Goal: Use online tool/utility: Use online tool/utility

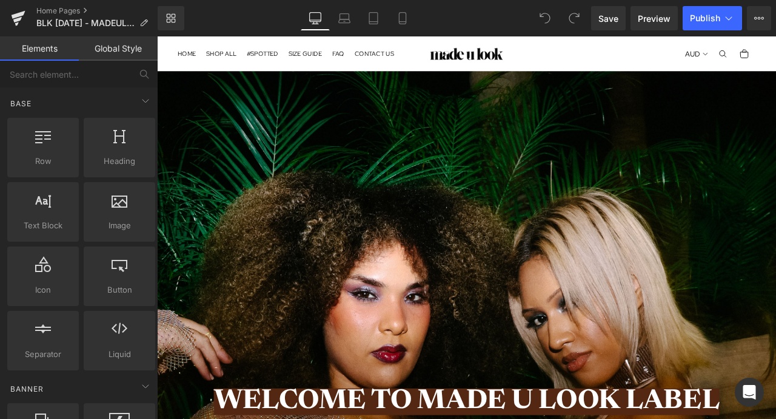
scroll to position [155, 0]
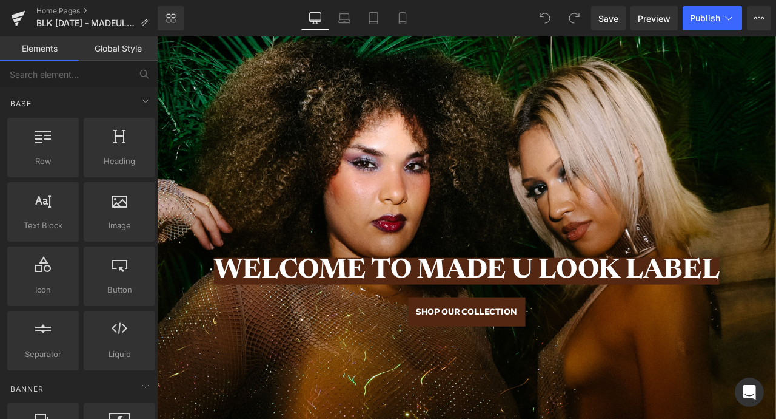
click at [340, 309] on span "WELCOME TO MADE U LOOK LABEL" at bounding box center [523, 314] width 599 height 32
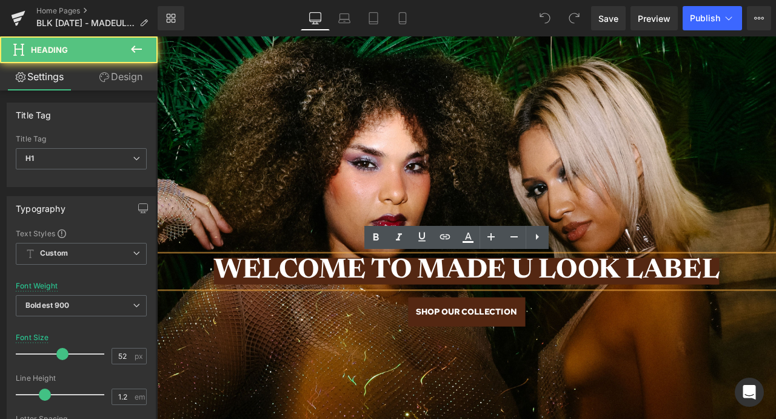
click at [349, 316] on span "WELCOME TO MADE U LOOK LABEL" at bounding box center [523, 314] width 599 height 32
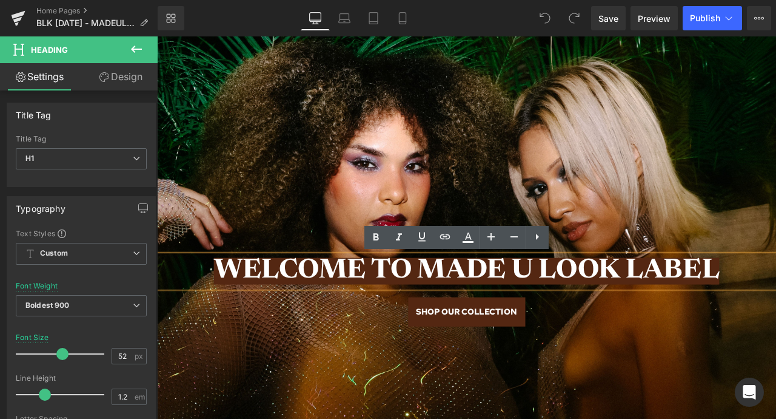
click at [455, 319] on span "WELCOME TO MADE U LOOK LABEL" at bounding box center [523, 314] width 599 height 32
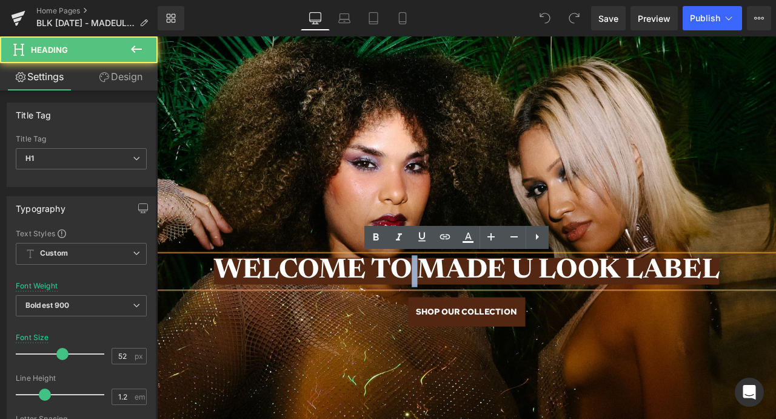
click at [455, 319] on span "WELCOME TO MADE U LOOK LABEL" at bounding box center [523, 314] width 599 height 32
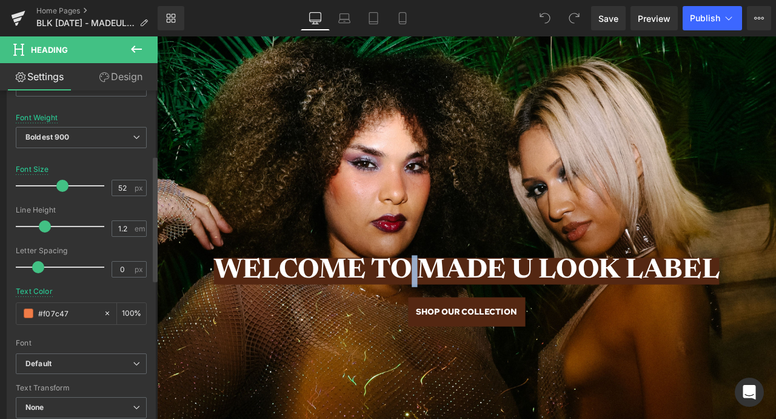
scroll to position [243, 0]
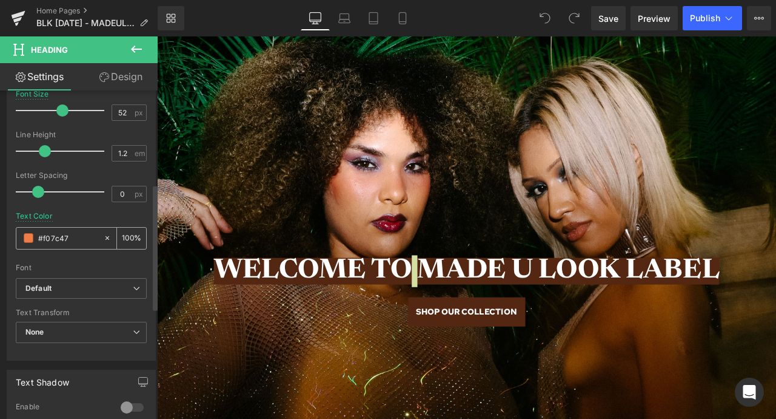
click at [103, 237] on icon at bounding box center [107, 238] width 8 height 8
type input "none"
type input "0"
click at [55, 237] on input "none" at bounding box center [67, 237] width 59 height 13
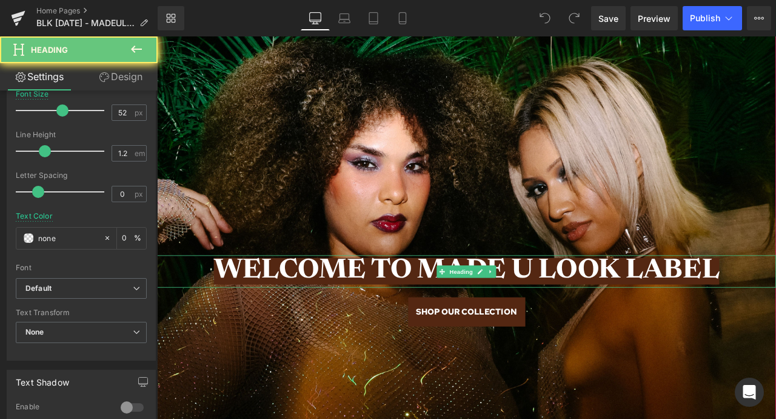
click at [387, 309] on span "WELCOME TO MADE U LOOK LABEL" at bounding box center [523, 314] width 599 height 32
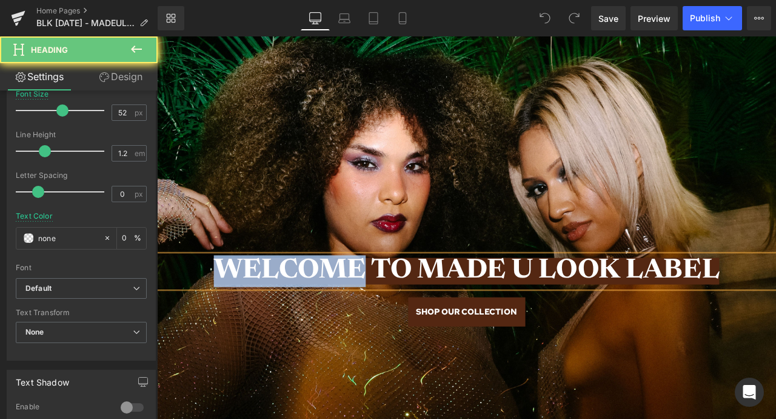
click at [387, 309] on span "WELCOME TO MADE U LOOK LABEL" at bounding box center [523, 314] width 599 height 32
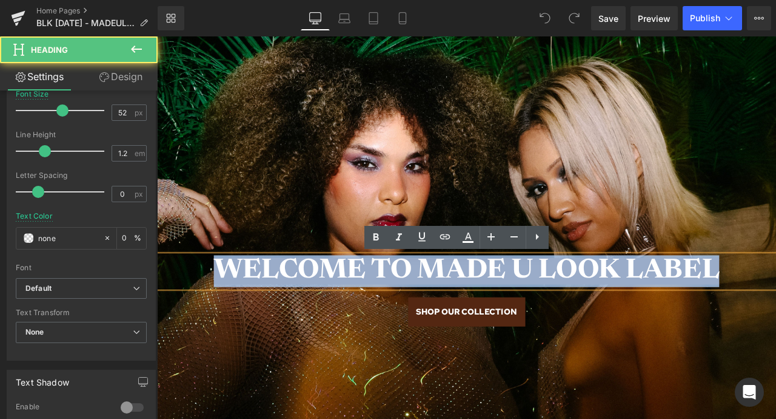
click at [387, 309] on span "WELCOME TO MADE U LOOK LABEL" at bounding box center [523, 314] width 599 height 32
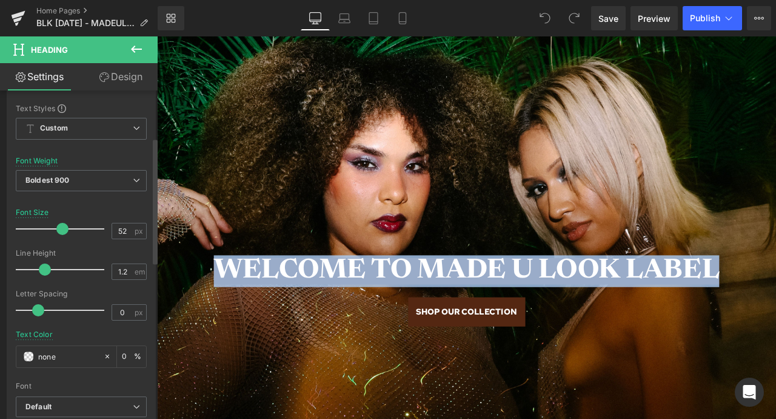
scroll to position [0, 0]
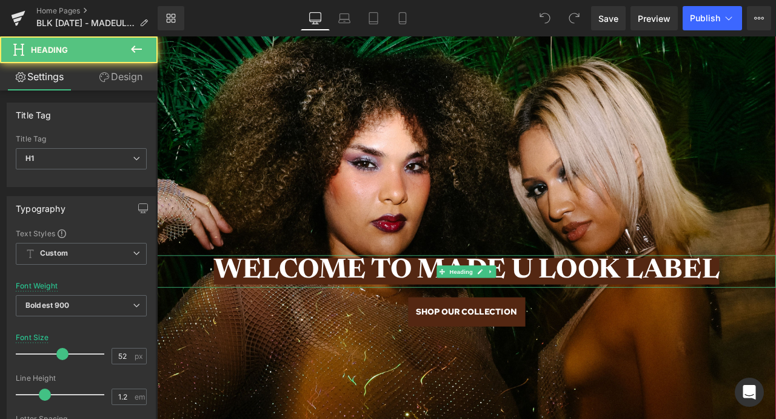
click at [289, 315] on span "WELCOME TO MADE U LOOK LABEL" at bounding box center [523, 314] width 599 height 32
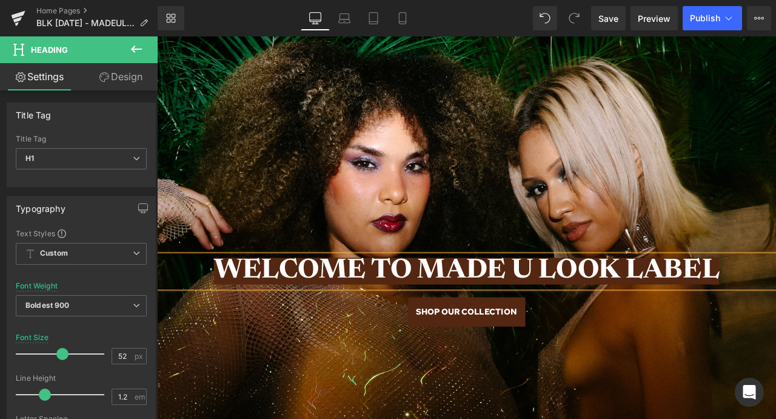
click at [380, 323] on span "WELCOME TO MADE U LOOK LABEL" at bounding box center [523, 314] width 599 height 32
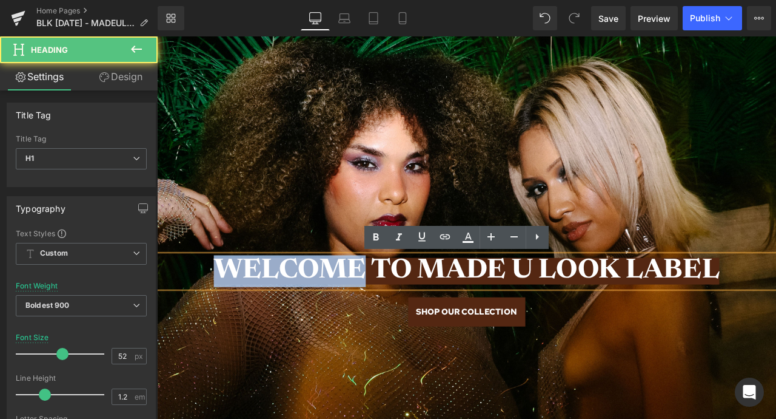
click at [380, 323] on span "WELCOME TO MADE U LOOK LABEL" at bounding box center [523, 314] width 599 height 32
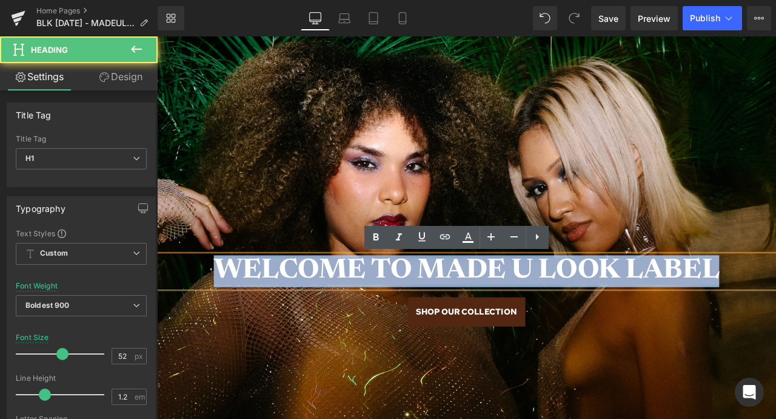
click at [380, 323] on span "WELCOME TO MADE U LOOK LABEL" at bounding box center [523, 314] width 599 height 32
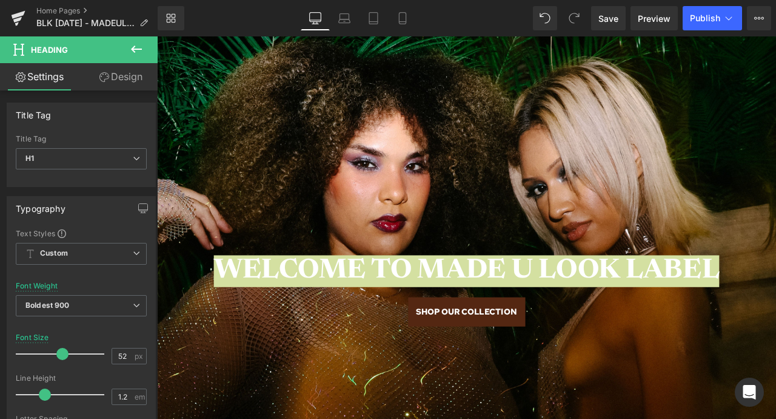
click at [121, 76] on link "Design" at bounding box center [120, 76] width 79 height 27
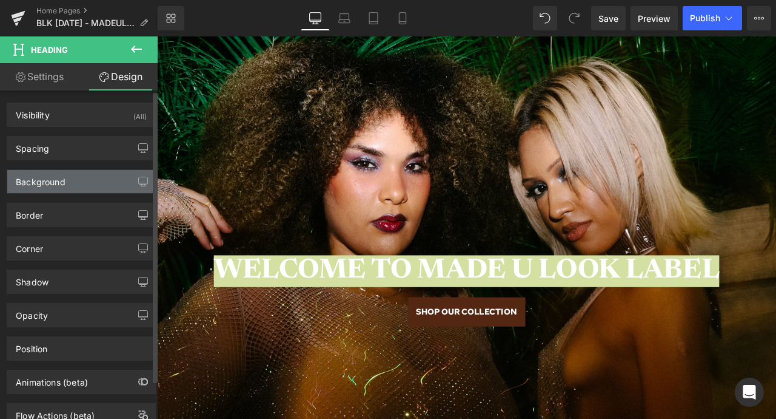
click at [83, 189] on div "Background" at bounding box center [81, 181] width 148 height 23
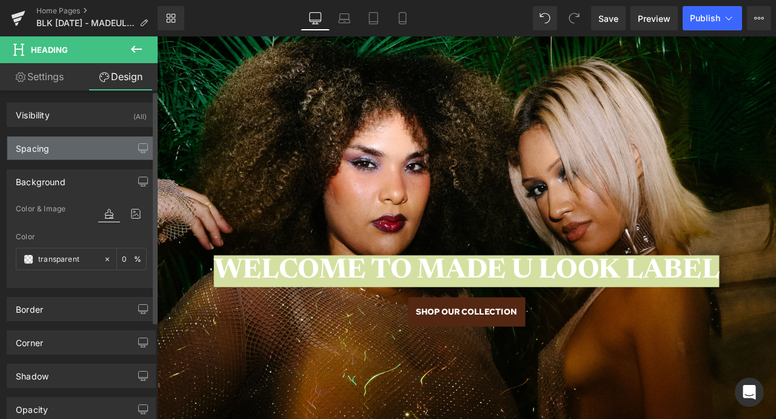
click at [69, 142] on div "Spacing" at bounding box center [81, 147] width 148 height 23
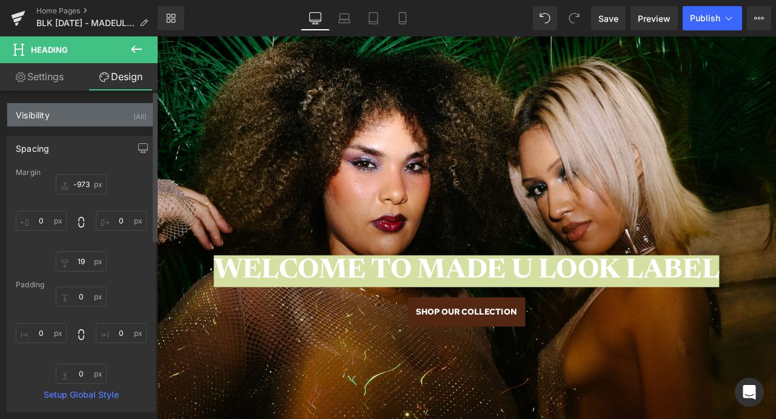
click at [73, 121] on div "Visibility (All)" at bounding box center [81, 114] width 148 height 23
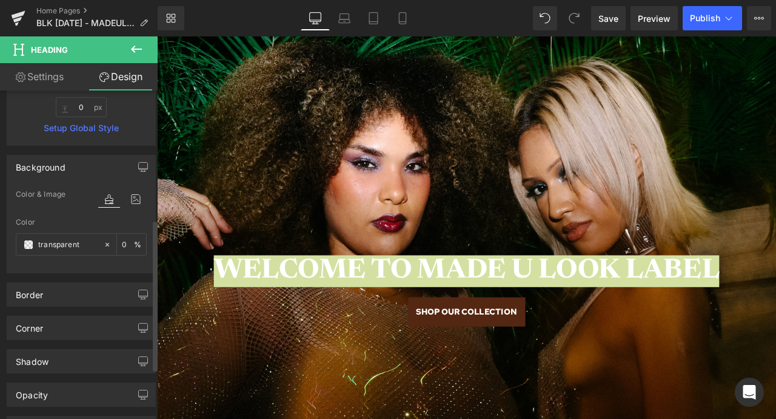
scroll to position [512, 0]
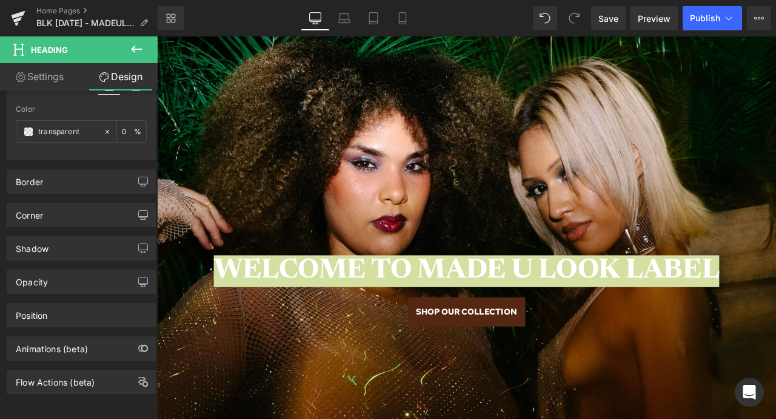
click at [59, 75] on link "Settings" at bounding box center [39, 76] width 79 height 27
type input "0"
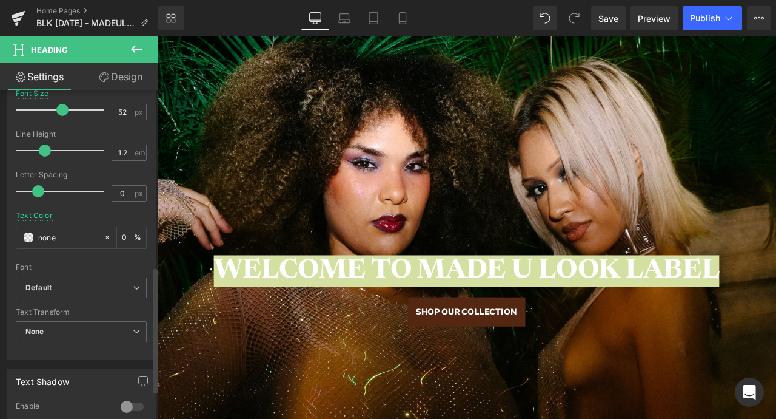
scroll to position [212, 0]
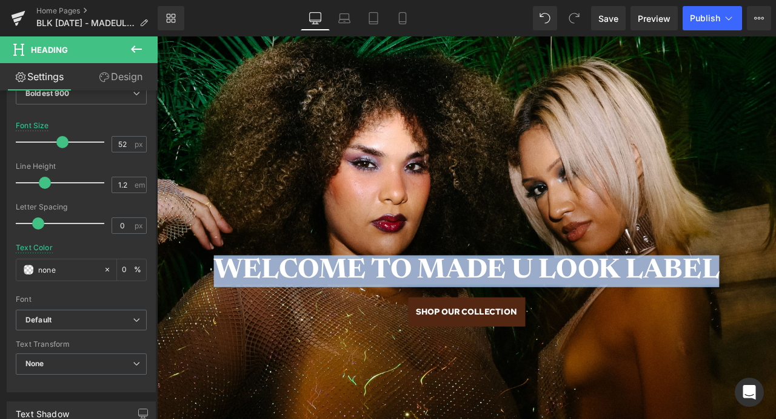
click at [260, 376] on div "SHOP OUR COLLECTION" at bounding box center [524, 362] width 734 height 35
click at [277, 309] on span "WELCOME TO MADE U LOOK LABEL" at bounding box center [523, 314] width 599 height 32
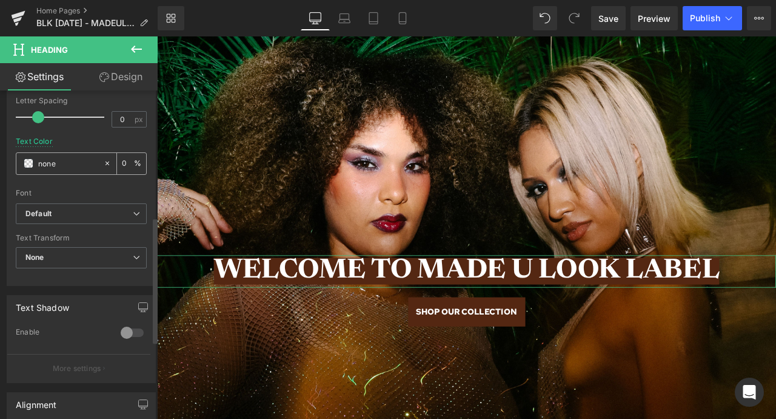
scroll to position [400, 0]
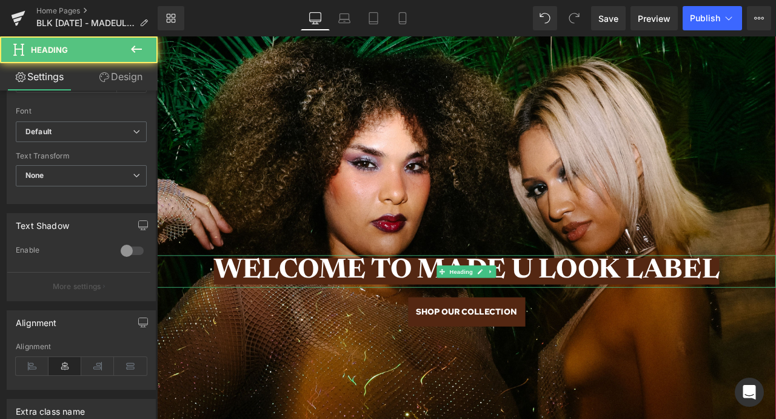
click at [267, 321] on span "WELCOME TO MADE U LOOK LABEL" at bounding box center [523, 314] width 599 height 32
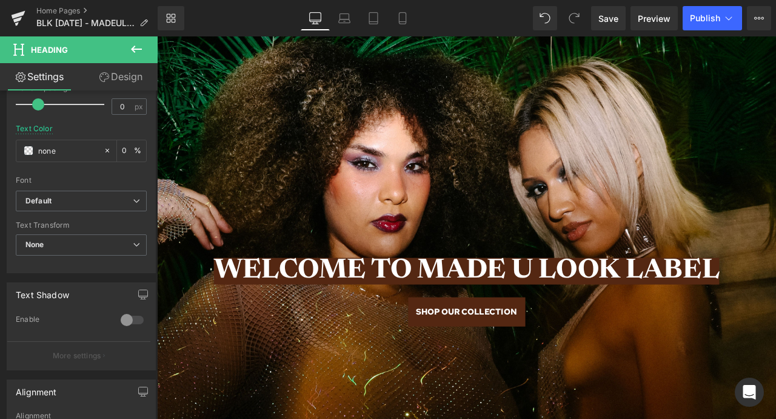
scroll to position [336, 0]
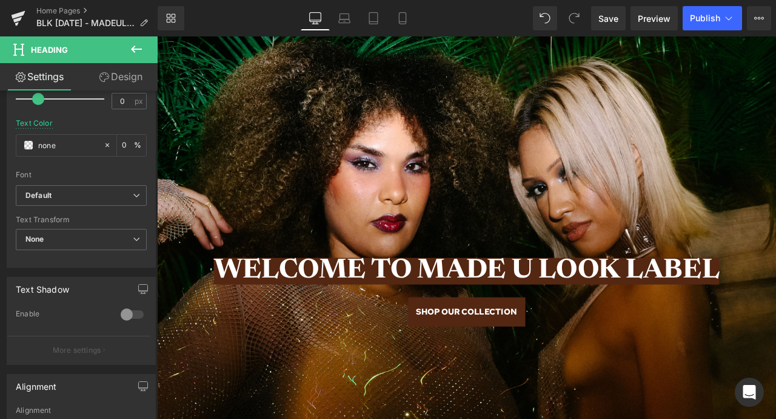
click at [115, 64] on link "Design" at bounding box center [120, 76] width 79 height 27
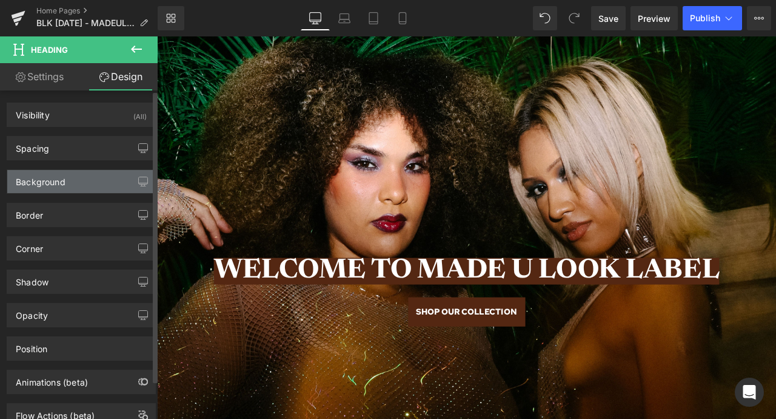
click at [90, 190] on div "Background" at bounding box center [81, 181] width 148 height 23
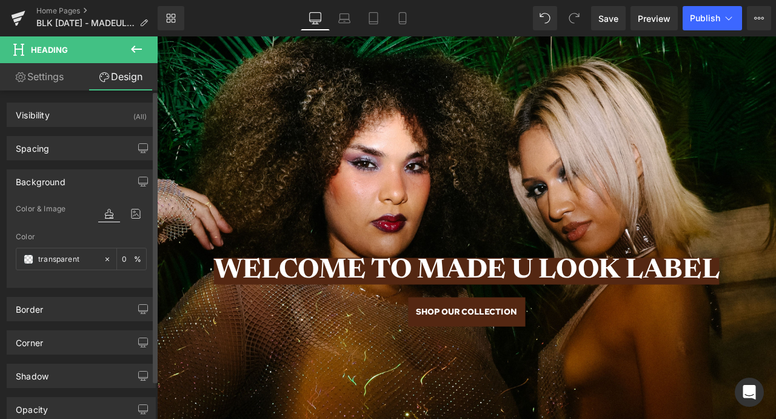
click at [90, 186] on div "Background" at bounding box center [81, 181] width 148 height 23
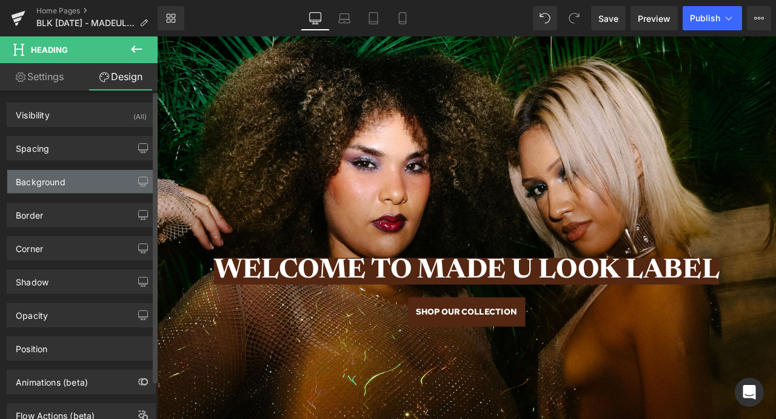
click at [90, 186] on div "Background" at bounding box center [81, 181] width 148 height 23
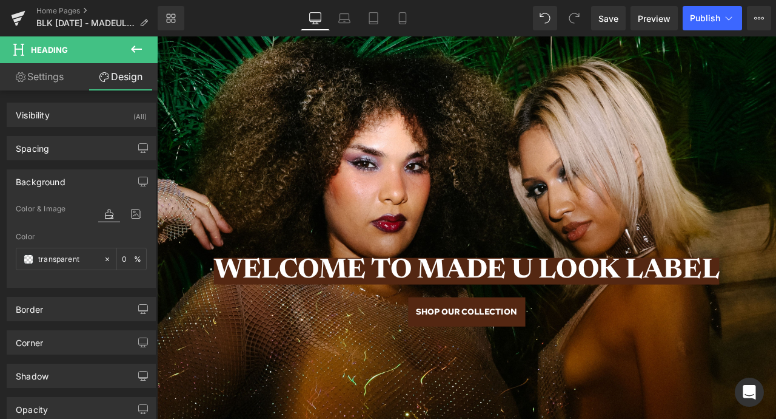
click at [58, 78] on link "Settings" at bounding box center [39, 76] width 79 height 27
type input "0"
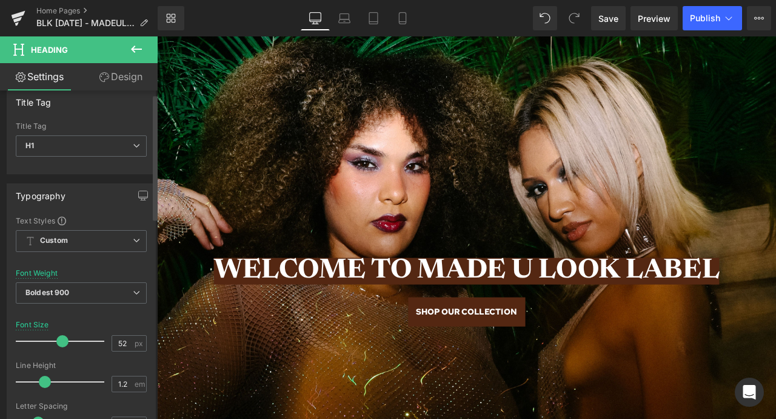
scroll to position [0, 0]
